Goal: Check status: Check status

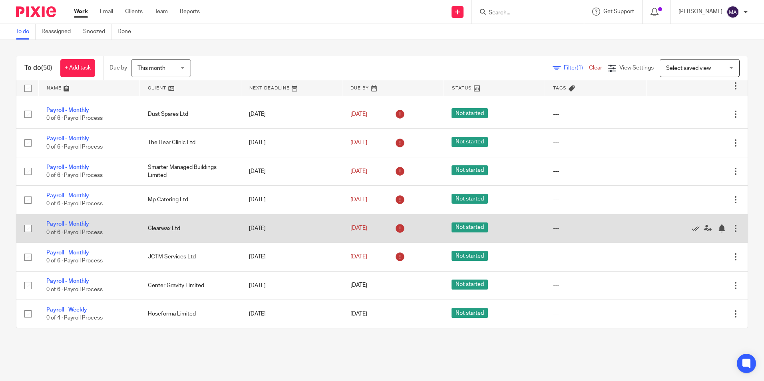
scroll to position [799, 0]
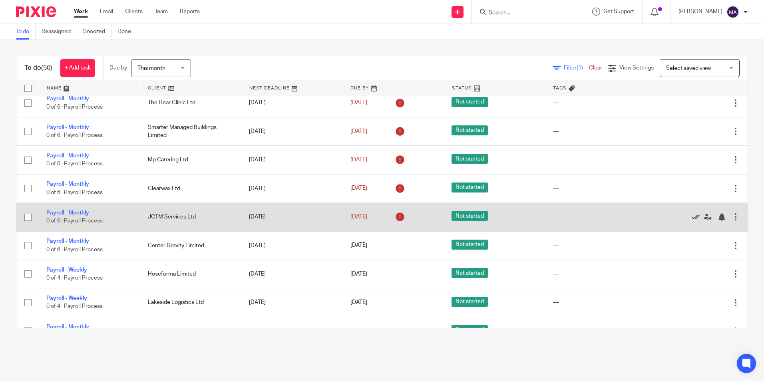
click at [691, 216] on icon at bounding box center [695, 217] width 8 height 8
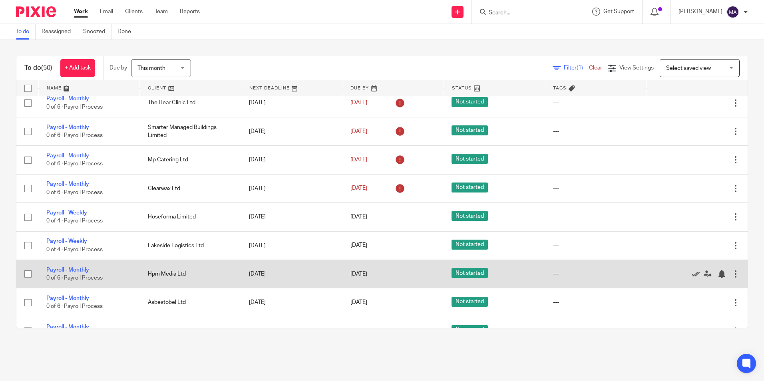
click at [691, 272] on icon at bounding box center [695, 274] width 8 height 8
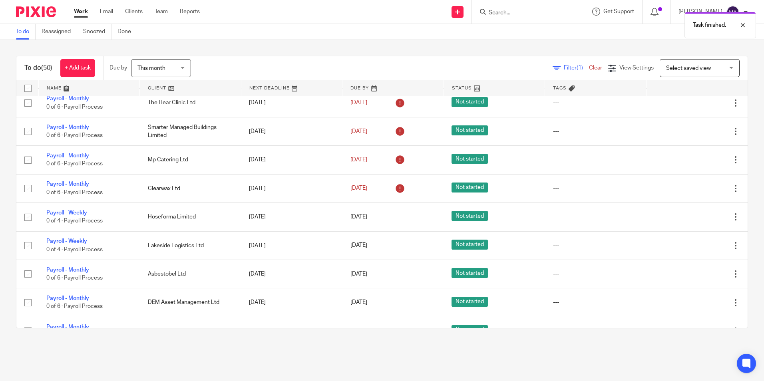
click at [691, 272] on icon at bounding box center [695, 274] width 8 height 8
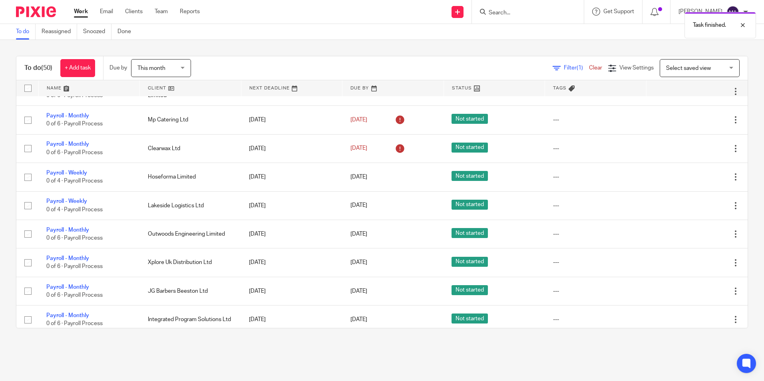
scroll to position [879, 0]
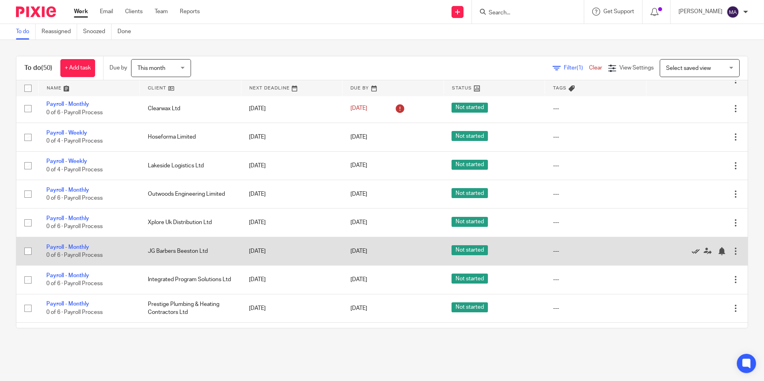
click at [691, 249] on icon at bounding box center [695, 251] width 8 height 8
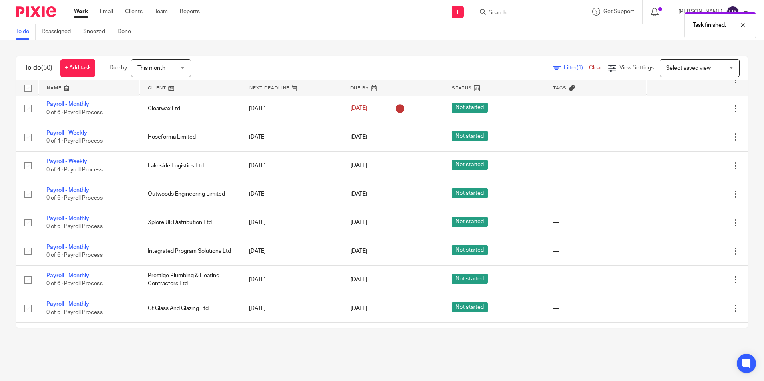
click at [691, 249] on icon at bounding box center [695, 251] width 8 height 8
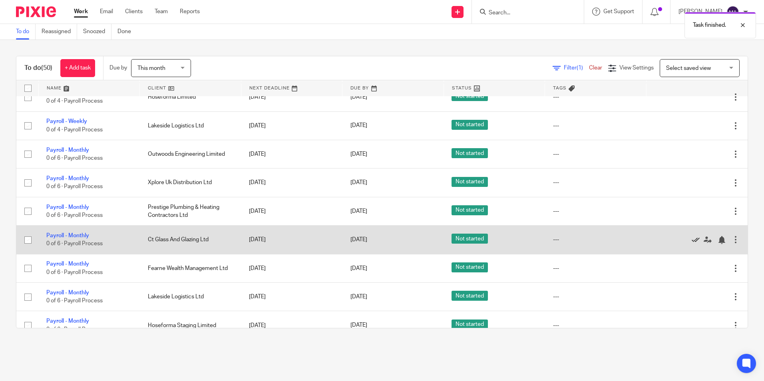
click at [691, 241] on icon at bounding box center [695, 240] width 8 height 8
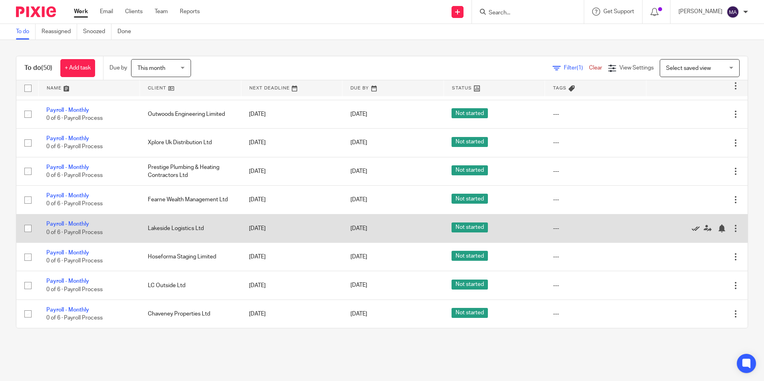
click at [691, 228] on icon at bounding box center [695, 228] width 8 height 8
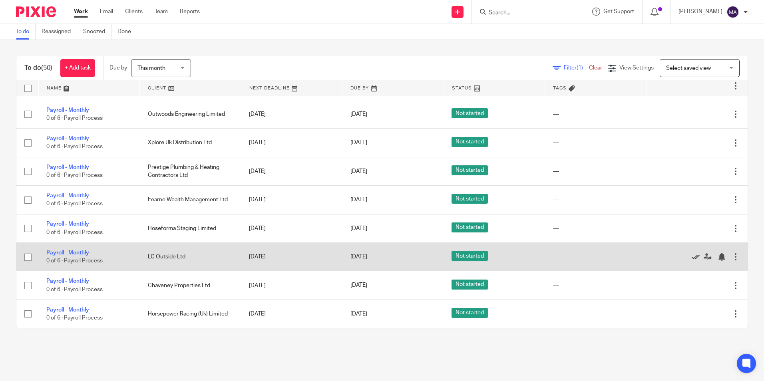
click at [691, 256] on icon at bounding box center [695, 257] width 8 height 8
click at [691, 258] on icon at bounding box center [695, 257] width 8 height 8
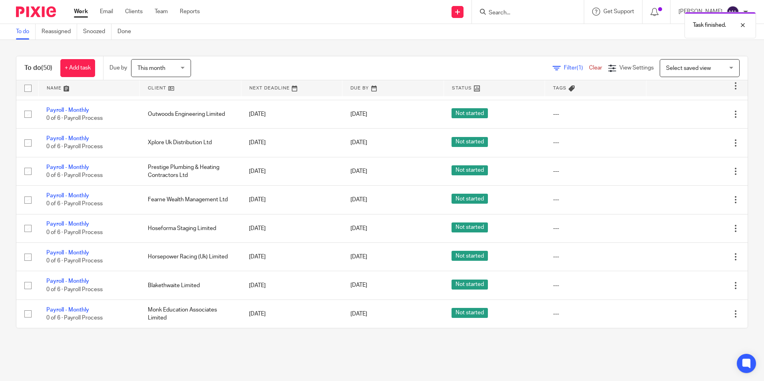
scroll to position [999, 0]
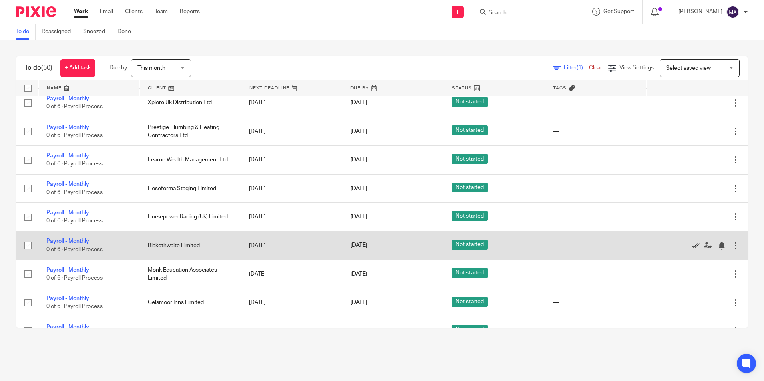
click at [691, 245] on icon at bounding box center [695, 246] width 8 height 8
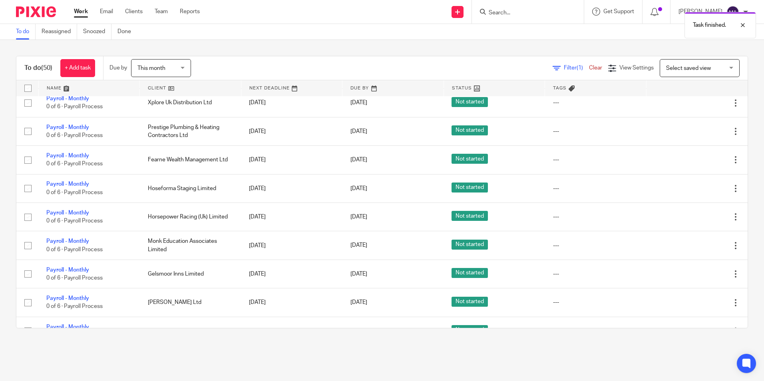
click at [691, 245] on icon at bounding box center [695, 246] width 8 height 8
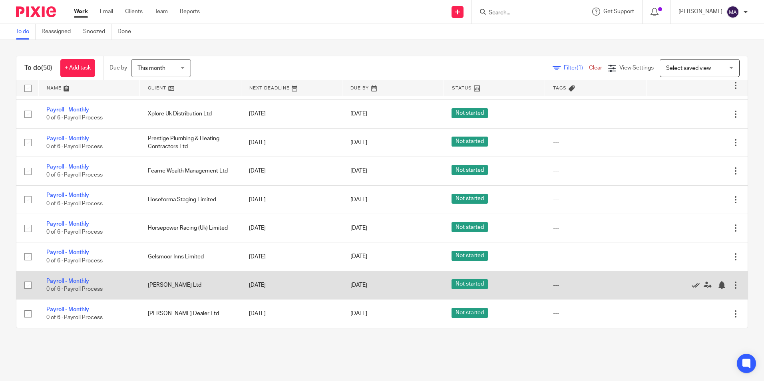
click at [691, 285] on icon at bounding box center [695, 285] width 8 height 8
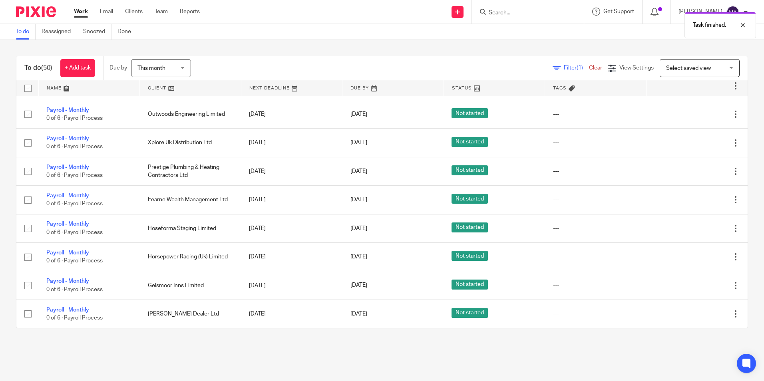
scroll to position [959, 0]
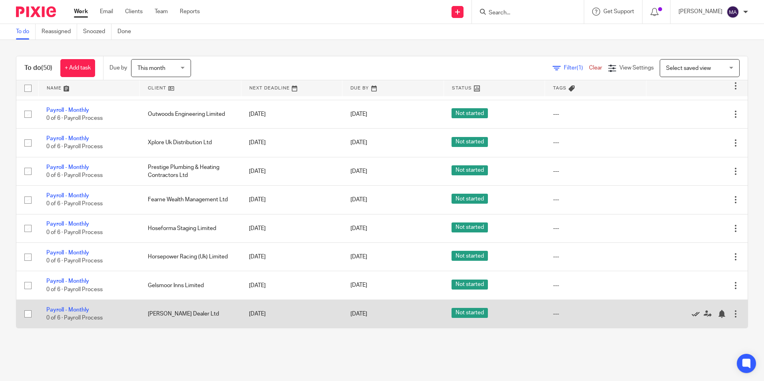
click at [691, 315] on icon at bounding box center [695, 314] width 8 height 8
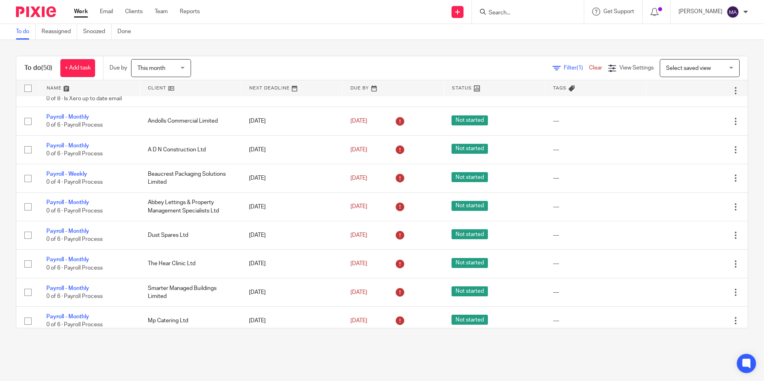
scroll to position [651, 0]
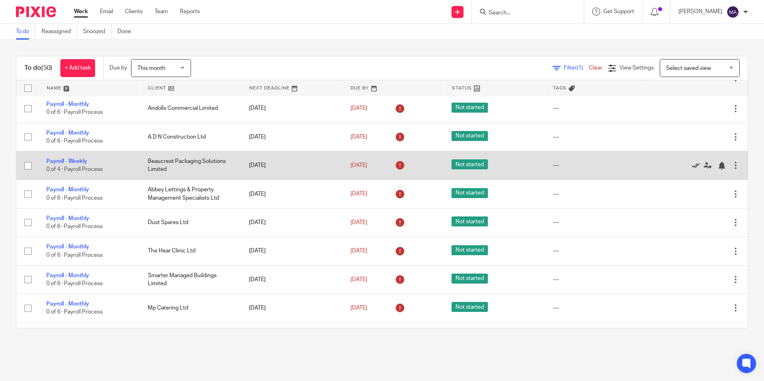
click at [691, 165] on icon at bounding box center [695, 166] width 8 height 8
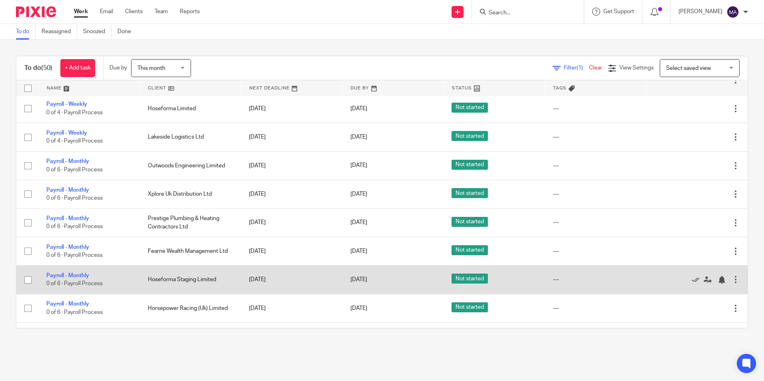
scroll to position [901, 0]
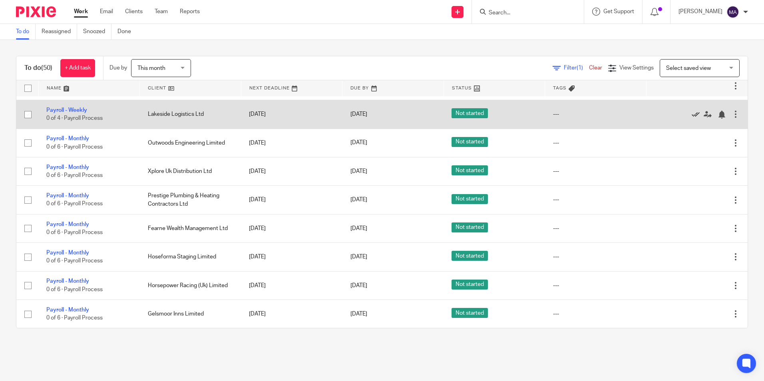
click at [691, 114] on icon at bounding box center [695, 115] width 8 height 8
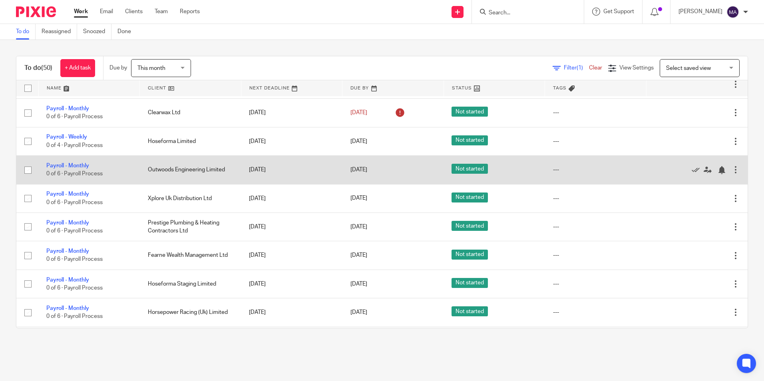
scroll to position [753, 0]
